Goal: Transaction & Acquisition: Download file/media

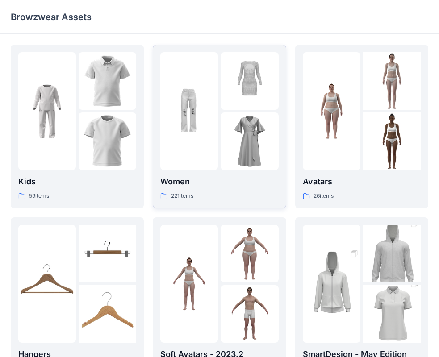
click at [216, 185] on p "Women" at bounding box center [219, 182] width 118 height 13
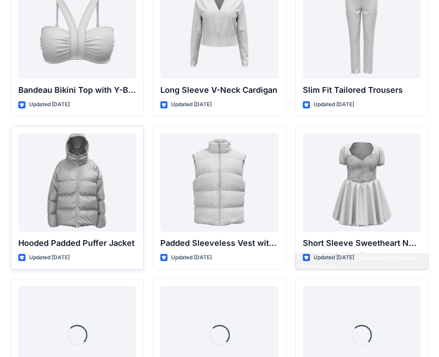
scroll to position [1034, 0]
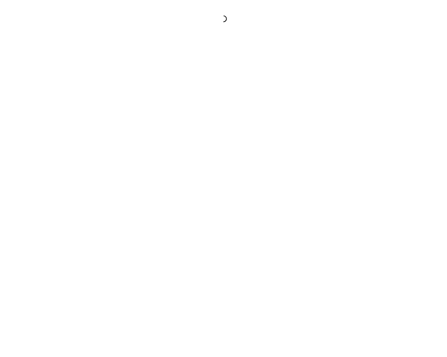
click at [94, 23] on div at bounding box center [223, 18] width 447 height 9
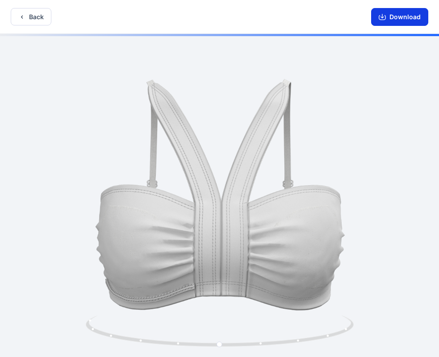
click at [420, 17] on button "Download" at bounding box center [399, 17] width 57 height 18
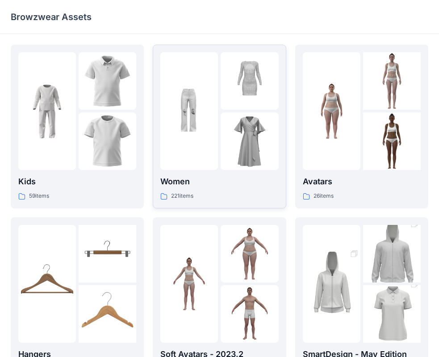
click at [210, 187] on p "Women" at bounding box center [219, 182] width 118 height 13
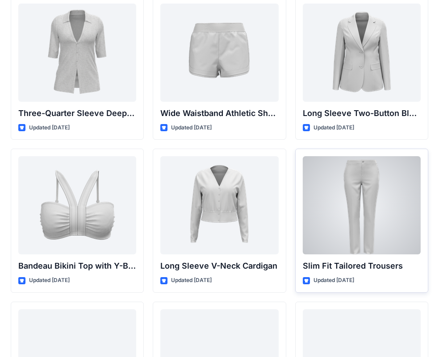
scroll to position [945, 0]
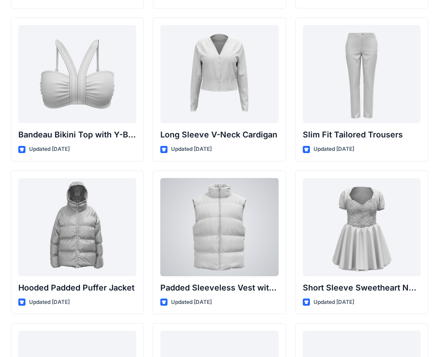
click at [244, 243] on div at bounding box center [219, 227] width 118 height 98
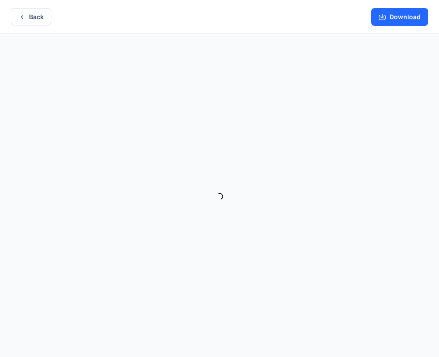
click at [395, 6] on div "Download" at bounding box center [399, 16] width 79 height 33
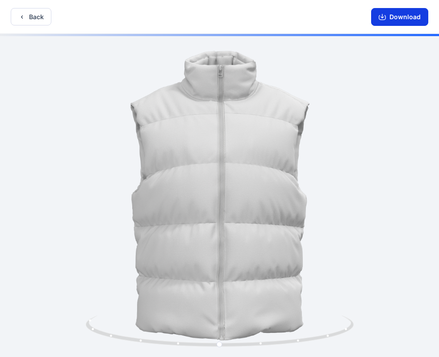
click at [393, 13] on button "Download" at bounding box center [399, 17] width 57 height 18
